Goal: Task Accomplishment & Management: Manage account settings

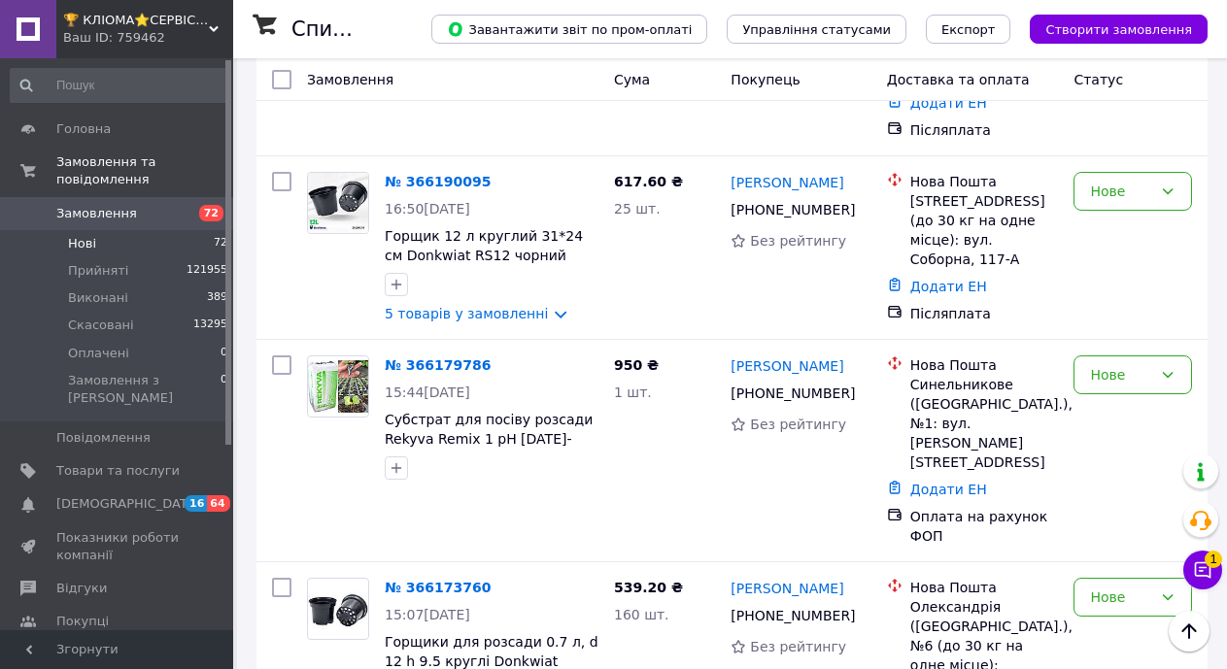
scroll to position [13131, 0]
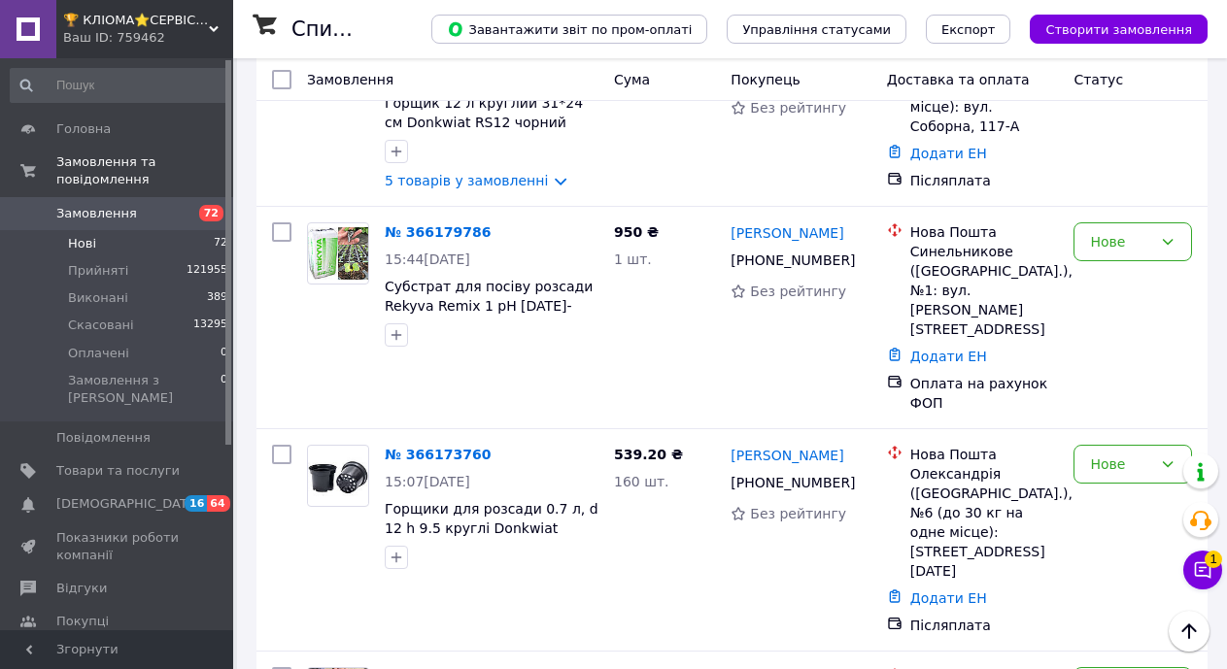
scroll to position [12937, 0]
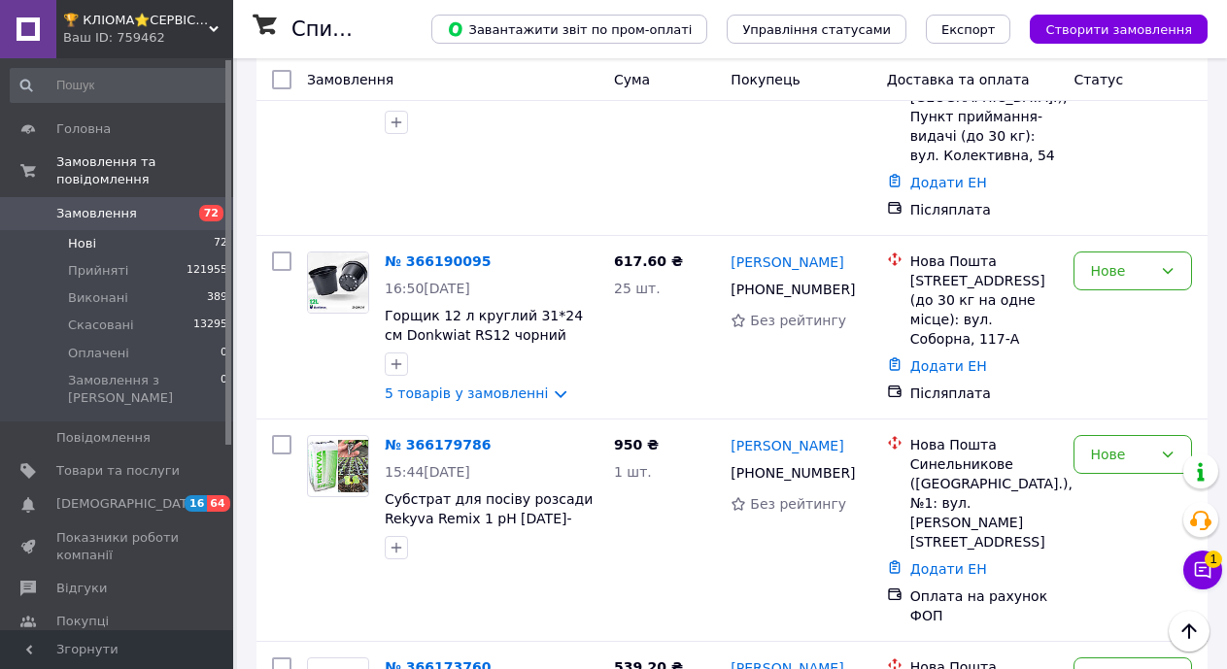
scroll to position [12743, 0]
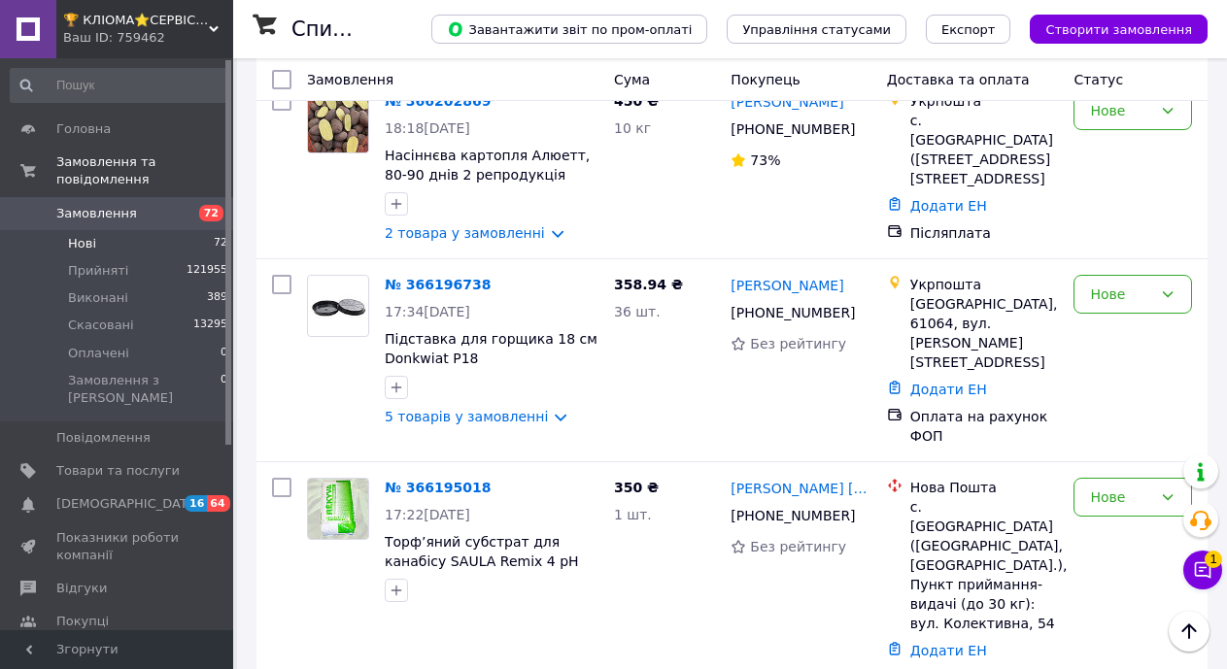
scroll to position [12257, 0]
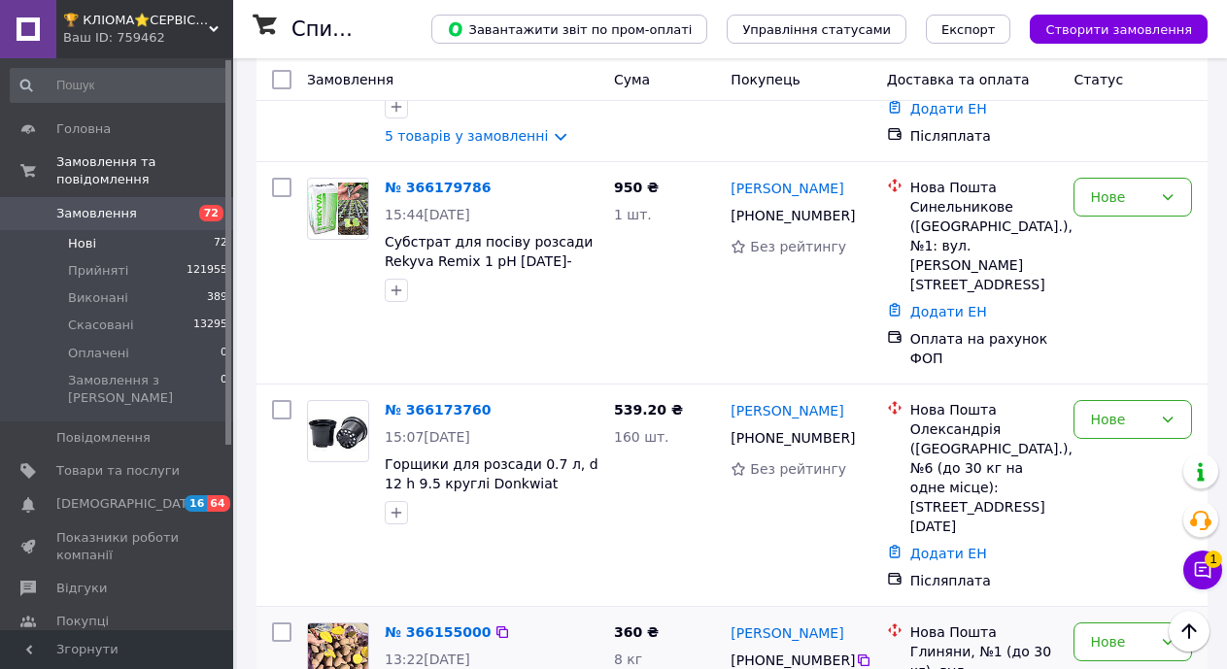
scroll to position [13131, 0]
